Goal: Task Accomplishment & Management: Manage account settings

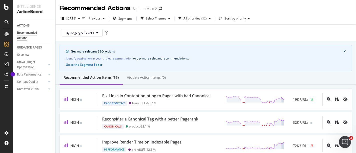
click at [8, 4] on div at bounding box center [6, 76] width 13 height 153
click at [7, 8] on icon at bounding box center [6, 7] width 5 height 6
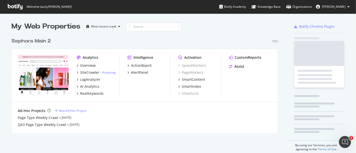
scroll to position [149, 347]
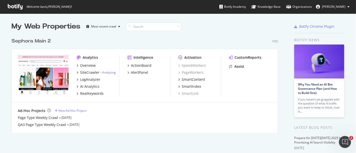
click at [38, 44] on div "Sephora Main 2" at bounding box center [31, 41] width 39 height 7
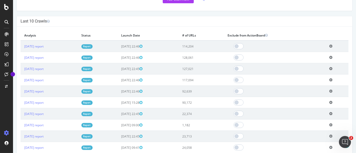
scroll to position [137, 0]
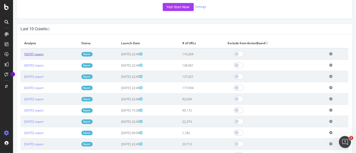
click at [43, 52] on link "[DATE] report" at bounding box center [33, 54] width 19 height 4
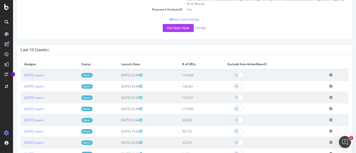
scroll to position [139, 0]
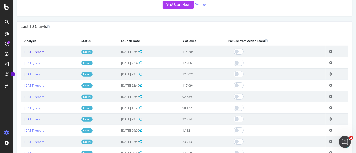
click at [43, 52] on link "[DATE] report" at bounding box center [33, 52] width 19 height 4
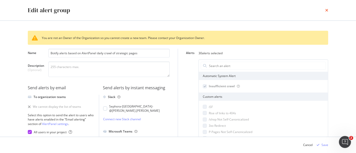
click at [325, 11] on div "Edit alert group" at bounding box center [178, 10] width 300 height 9
click at [325, 8] on icon "times" at bounding box center [326, 10] width 3 height 4
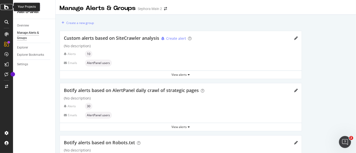
click at [7, 6] on icon at bounding box center [6, 7] width 5 height 6
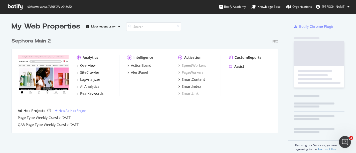
scroll to position [97, 266]
click at [34, 41] on div "Sephora Main 2" at bounding box center [31, 41] width 39 height 7
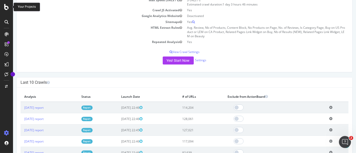
scroll to position [111, 0]
